Goal: Task Accomplishment & Management: Use online tool/utility

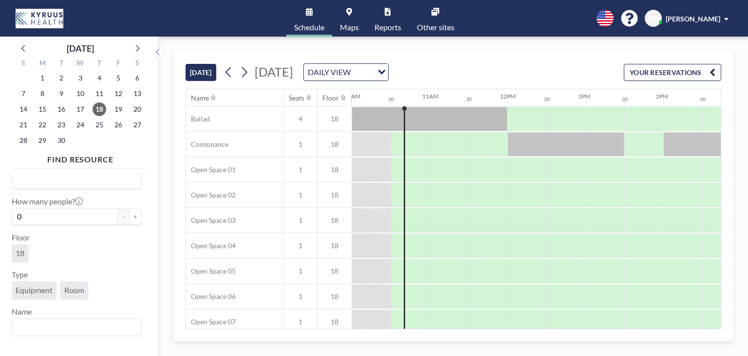
scroll to position [78, 0]
click at [419, 28] on span "Other sites" at bounding box center [435, 27] width 37 height 8
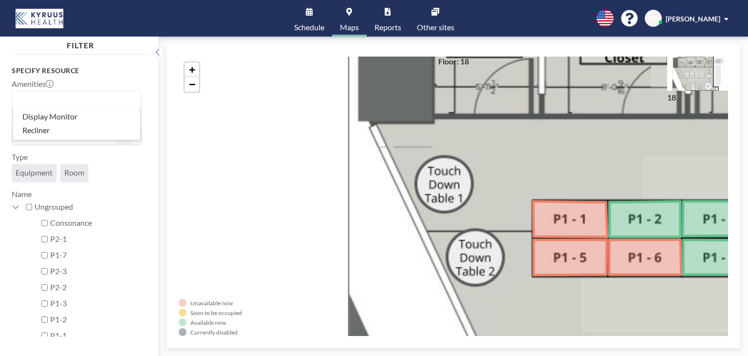
click at [118, 92] on div "Search for option" at bounding box center [74, 98] width 124 height 15
click at [209, 102] on div "+ −" at bounding box center [453, 195] width 549 height 279
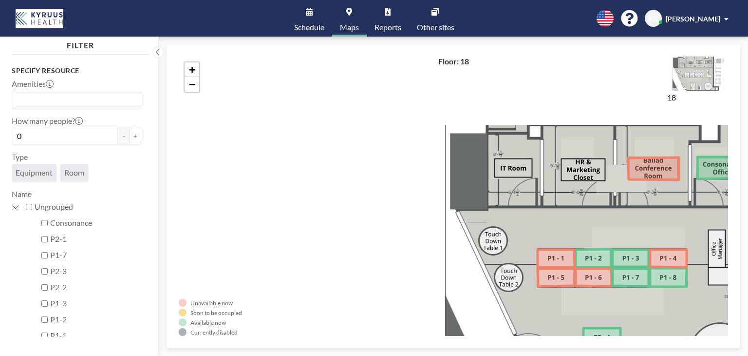
click at [692, 15] on span "[PERSON_NAME]" at bounding box center [693, 19] width 55 height 8
click at [289, 89] on div "+ −" at bounding box center [453, 195] width 549 height 279
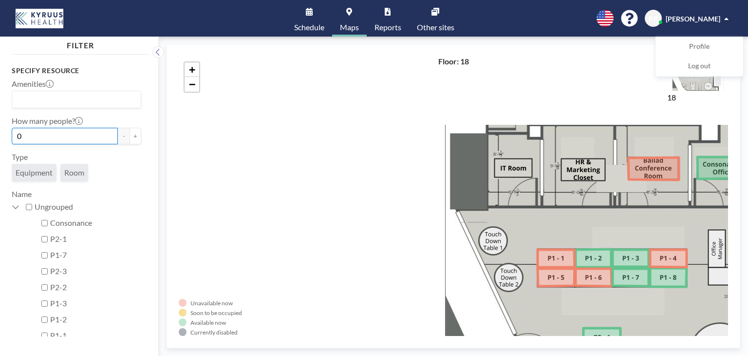
drag, startPoint x: 94, startPoint y: 139, endPoint x: 20, endPoint y: 135, distance: 74.6
click at [20, 135] on input "0" at bounding box center [65, 136] width 106 height 17
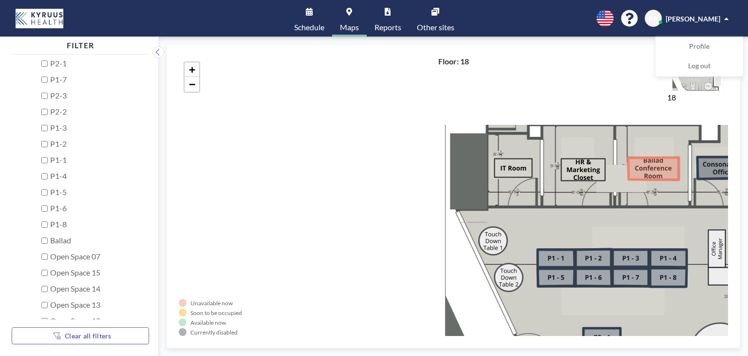
scroll to position [353, 0]
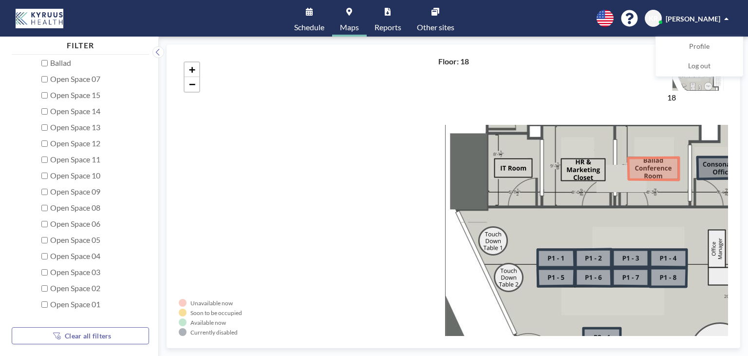
click at [98, 338] on span "Clear all filters" at bounding box center [88, 335] width 47 height 8
type input "0"
